Goal: Information Seeking & Learning: Check status

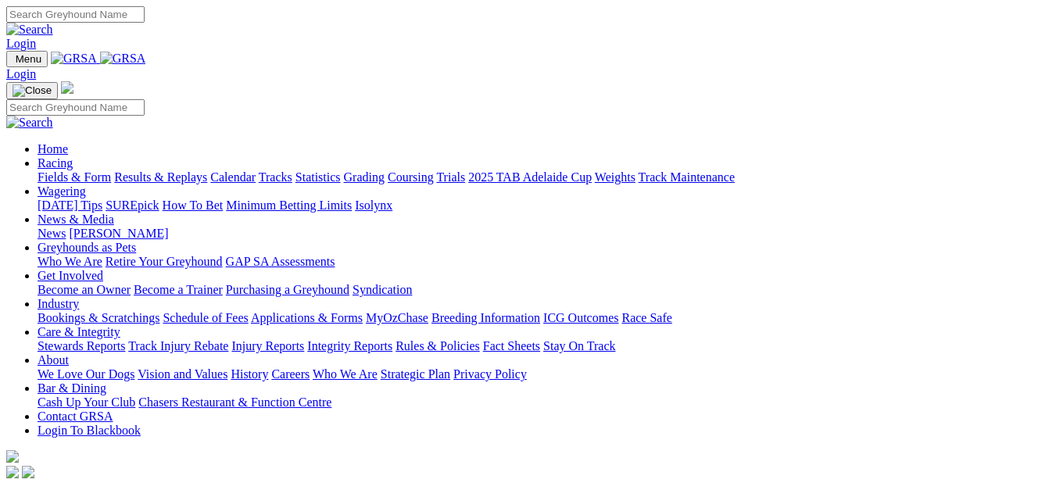
scroll to position [391, 0]
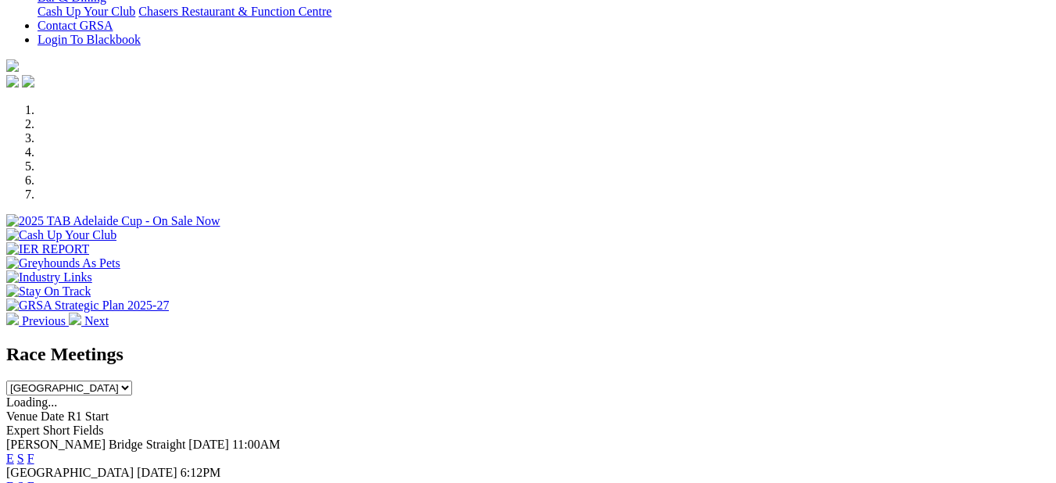
click at [34, 480] on link "F" at bounding box center [30, 486] width 7 height 13
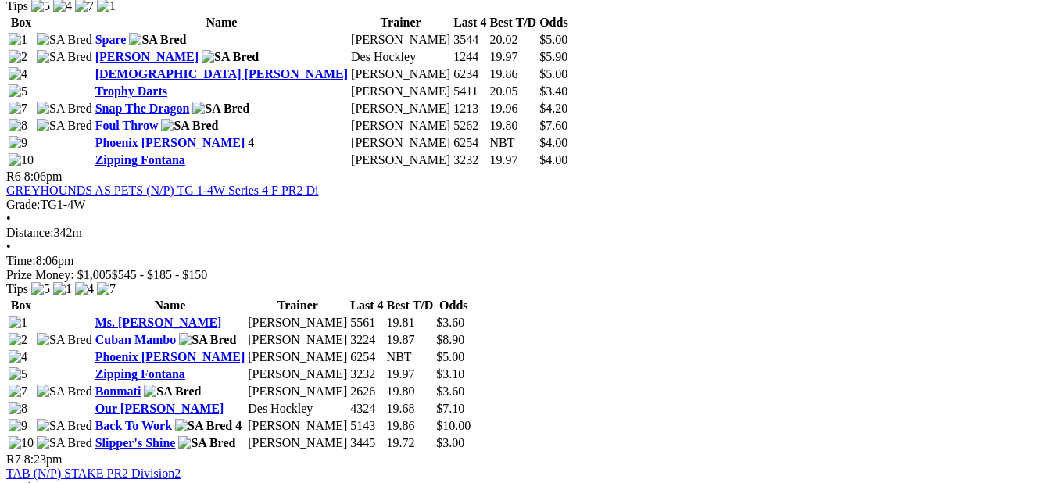
scroll to position [2033, 0]
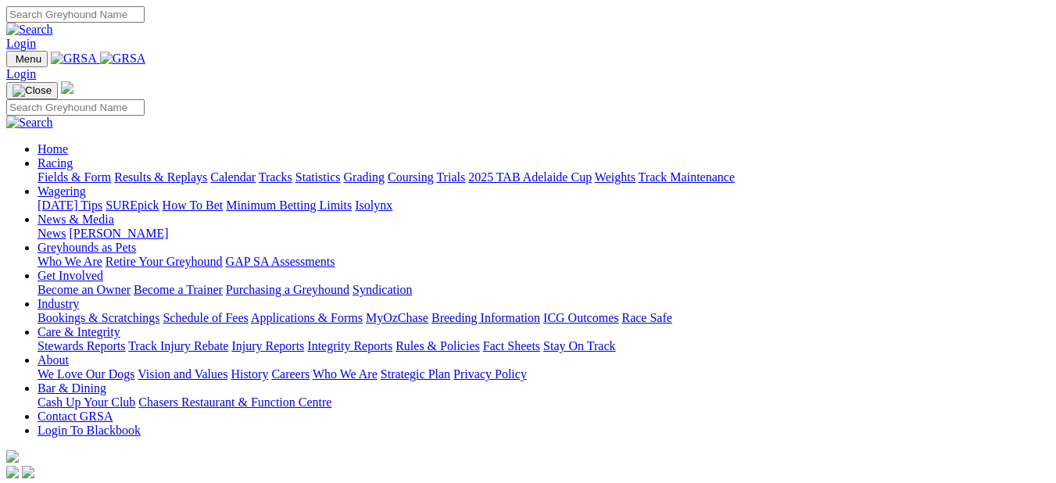
scroll to position [391, 0]
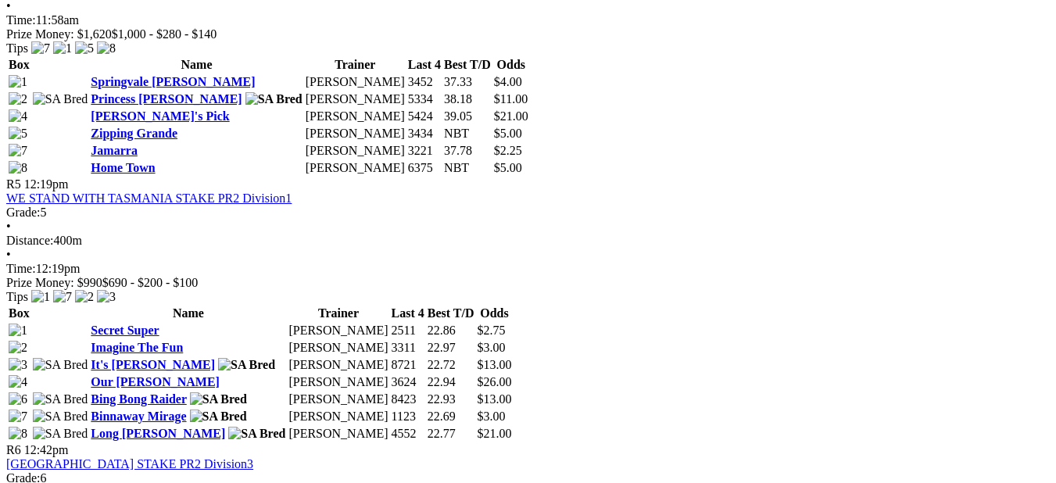
scroll to position [1564, 0]
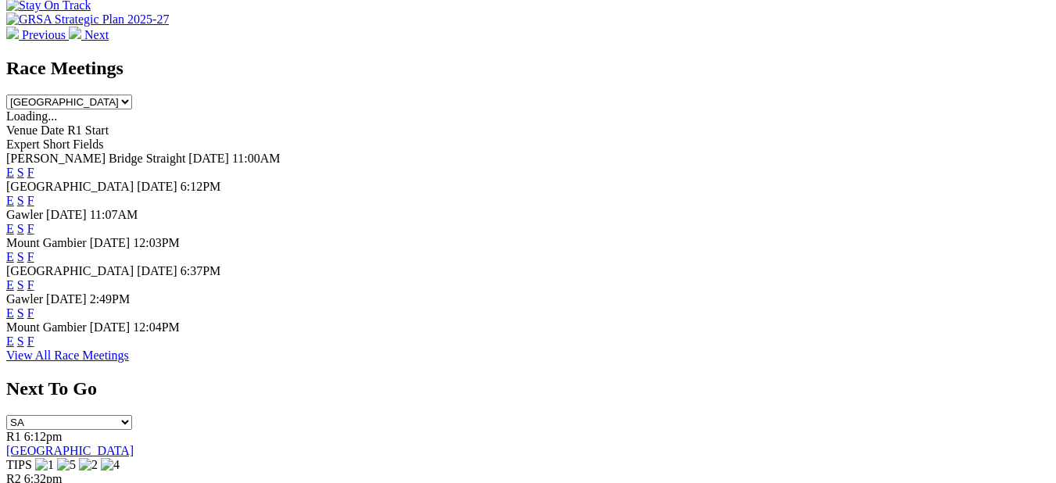
scroll to position [704, 0]
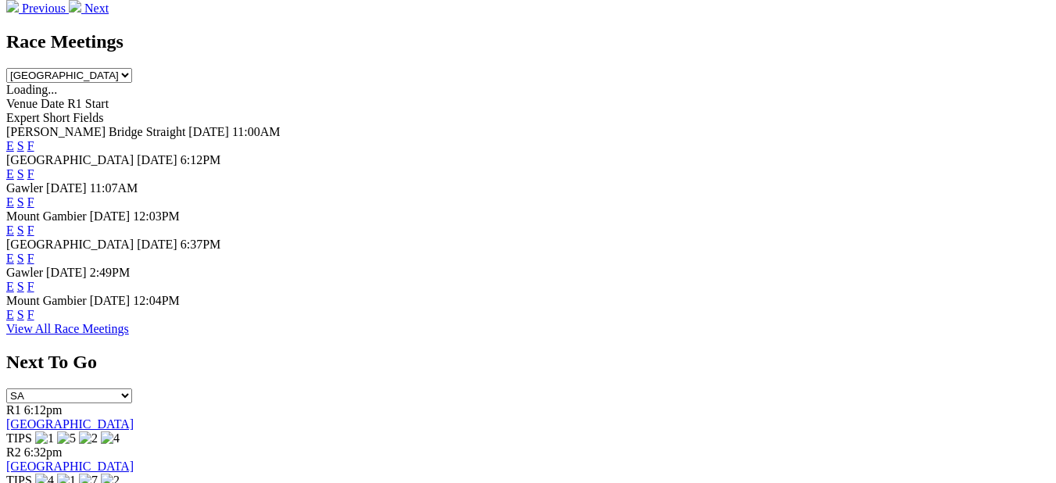
click at [34, 280] on link "F" at bounding box center [30, 286] width 7 height 13
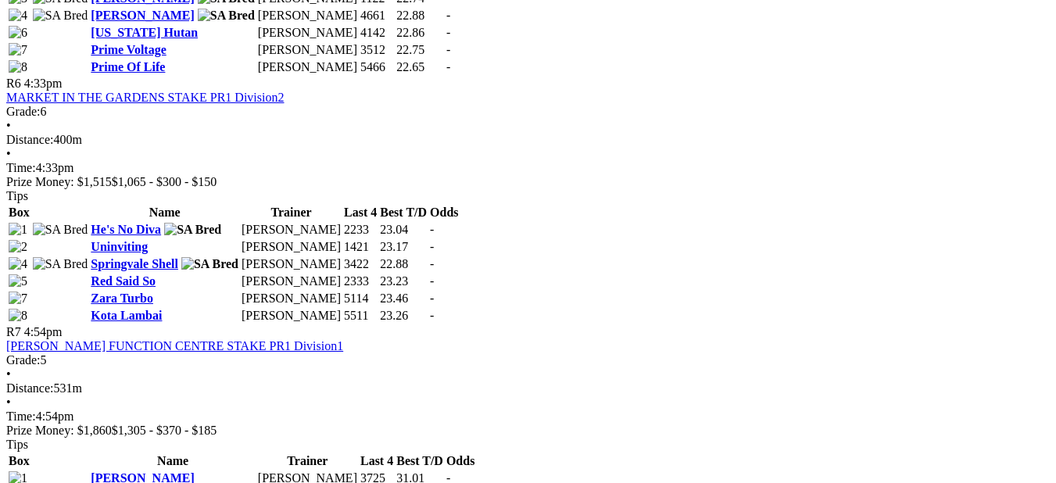
scroll to position [2033, 0]
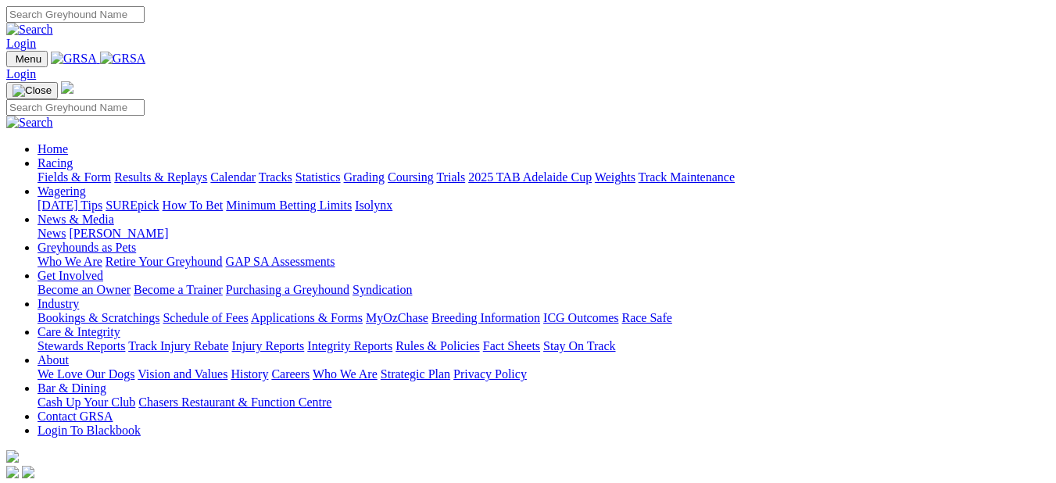
click at [182, 170] on link "Results & Replays" at bounding box center [160, 176] width 93 height 13
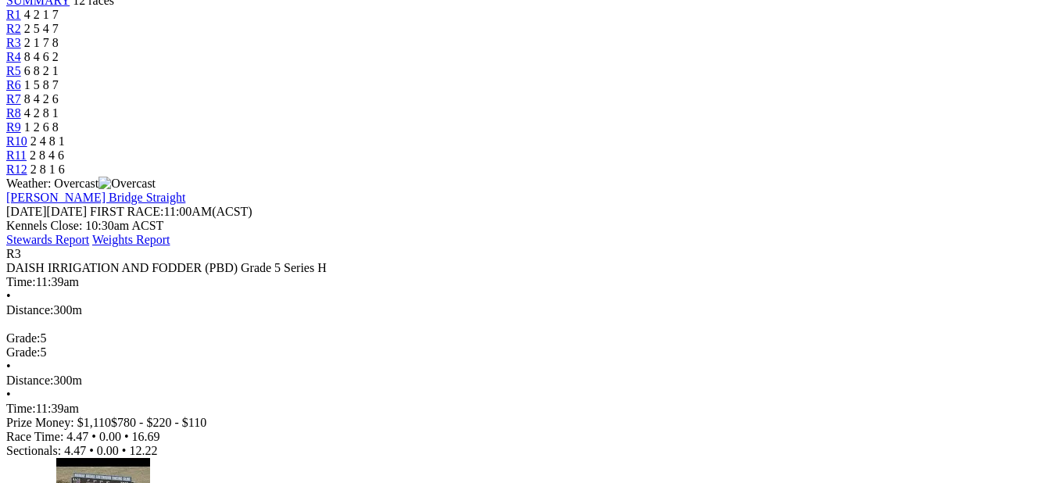
scroll to position [156, 0]
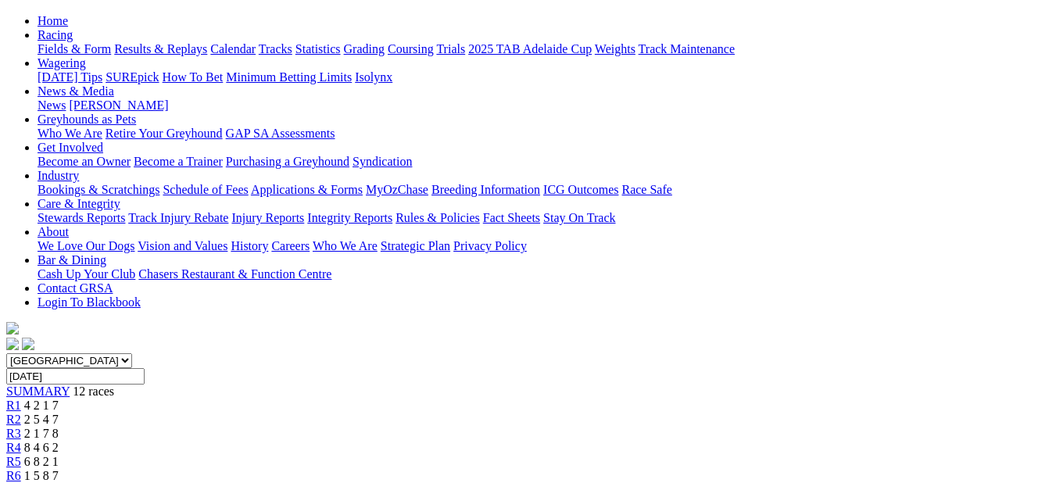
click at [21, 441] on span "R4" at bounding box center [13, 447] width 15 height 13
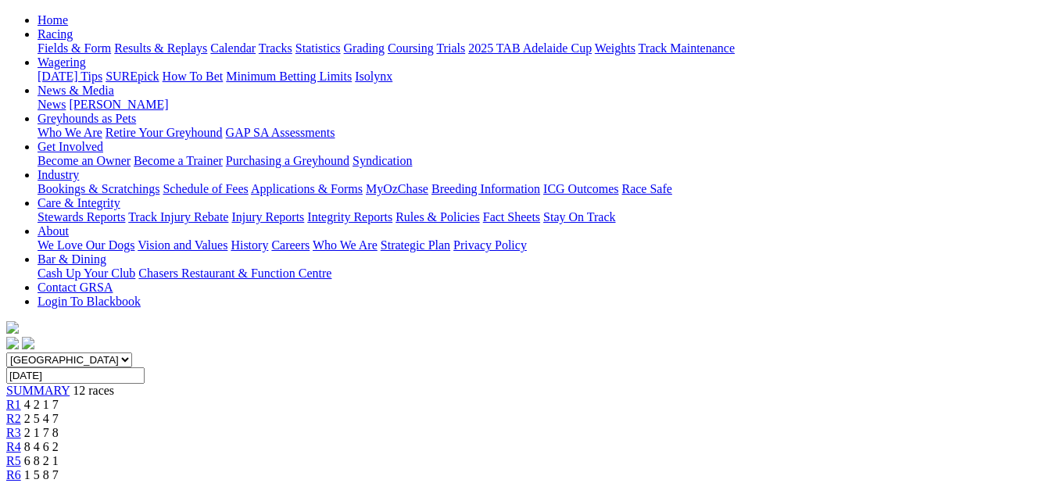
scroll to position [156, 0]
click at [21, 399] on span "R1" at bounding box center [13, 405] width 15 height 13
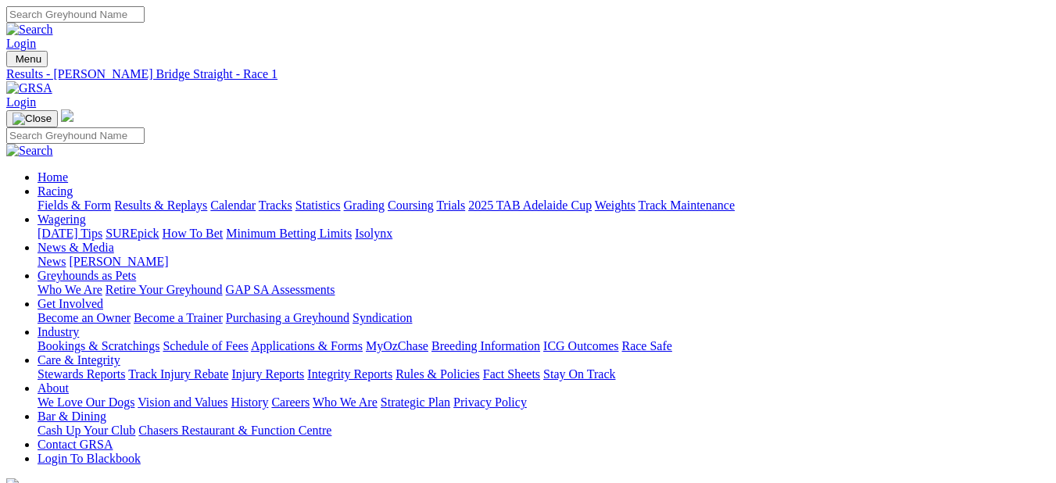
click at [199, 199] on link "Results & Replays" at bounding box center [160, 205] width 93 height 13
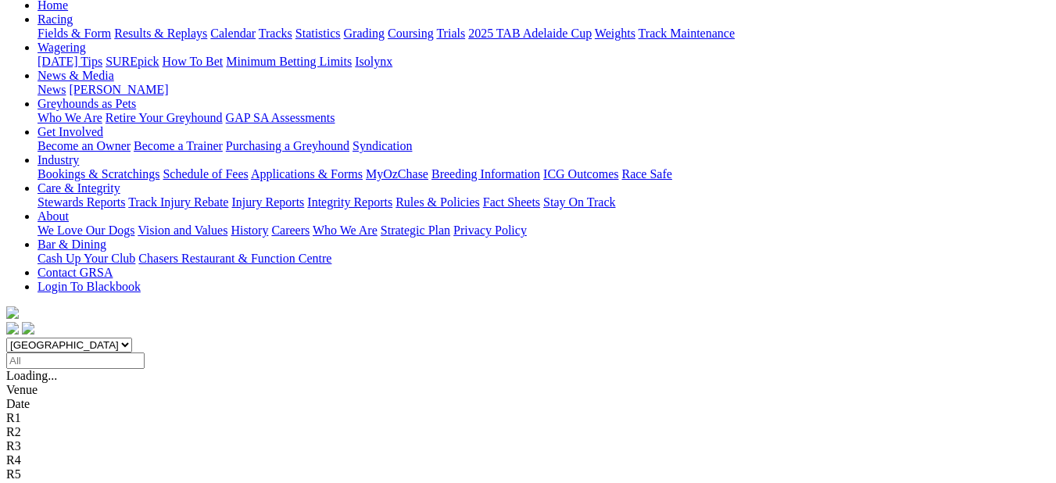
scroll to position [313, 0]
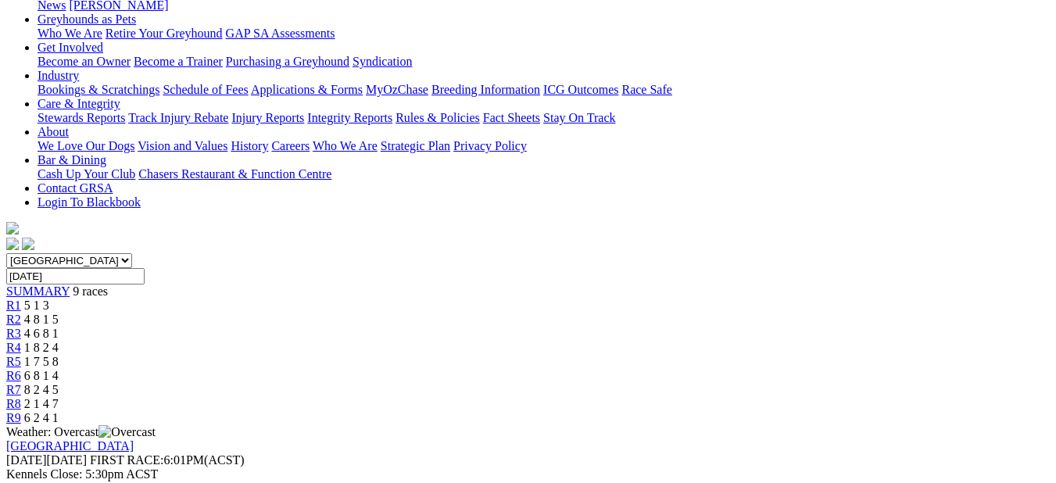
scroll to position [235, 0]
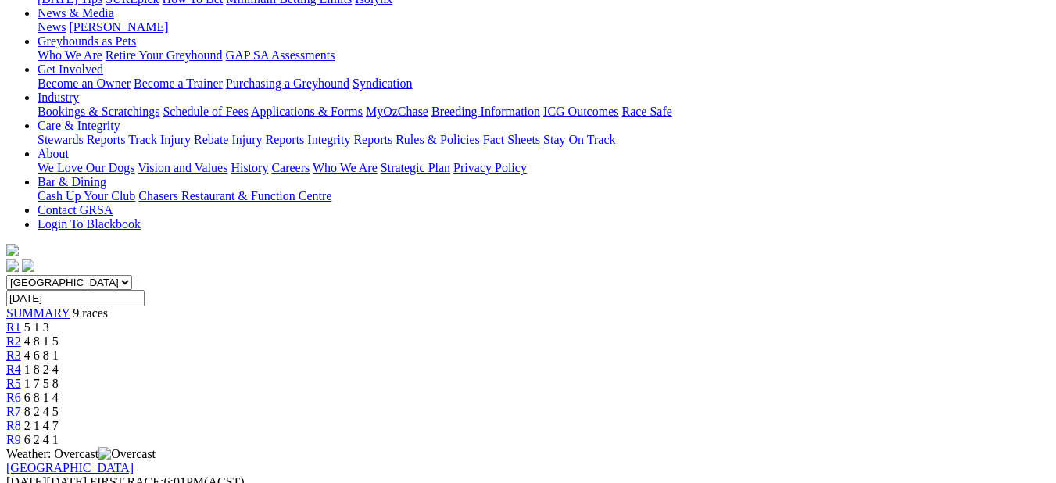
click at [21, 349] on span "R3" at bounding box center [13, 355] width 15 height 13
